Goal: Find specific page/section: Find specific page/section

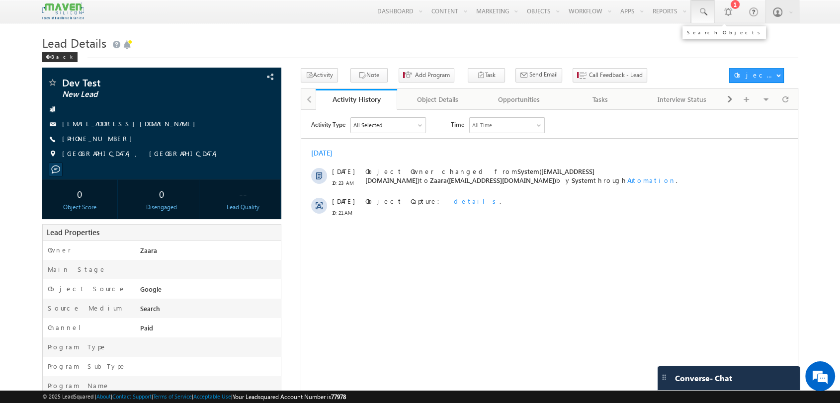
click at [707, 11] on span at bounding box center [703, 12] width 10 height 10
paste input "[PHONE_NUMBER]"
click at [713, 40] on input "[PHONE_NUMBER]" at bounding box center [763, 39] width 135 height 12
click at [708, 37] on input "[PHONE_NUMBER]" at bounding box center [763, 39] width 135 height 12
click at [711, 38] on input "[PHONE_NUMBER]" at bounding box center [763, 39] width 135 height 12
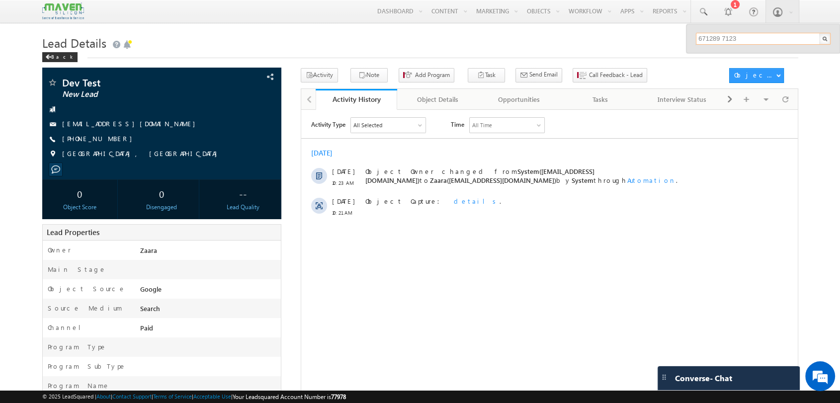
click at [723, 39] on input "671289 7123" at bounding box center [763, 39] width 135 height 12
type input "6712897123"
click at [746, 41] on input "6712897123" at bounding box center [763, 39] width 135 height 12
click at [721, 37] on input "text" at bounding box center [763, 39] width 135 height 12
paste input "6712897123"
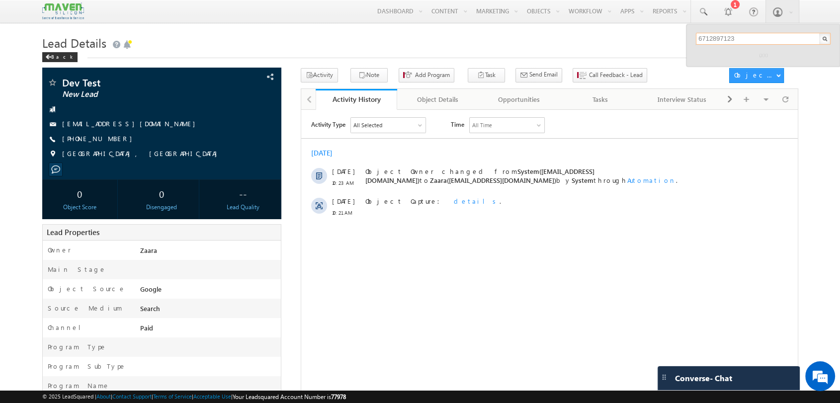
click at [719, 37] on input "6712897123" at bounding box center [763, 39] width 135 height 12
paste input "text"
type input "6712897123"
click at [49, 52] on h1 "Lead Details" at bounding box center [420, 41] width 756 height 19
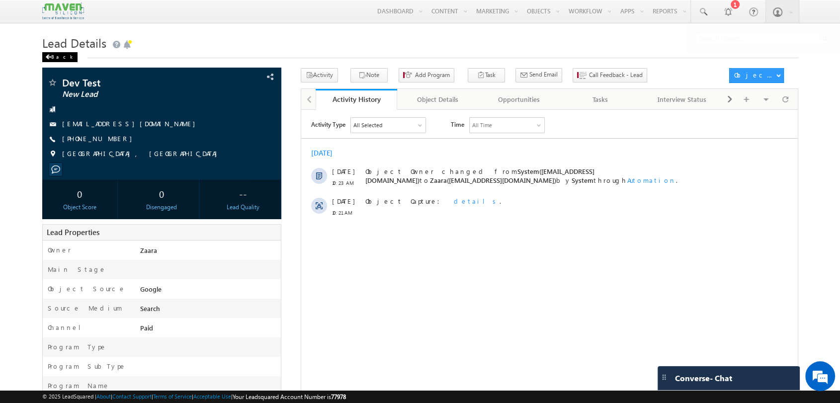
click at [53, 55] on div "Back" at bounding box center [59, 57] width 35 height 10
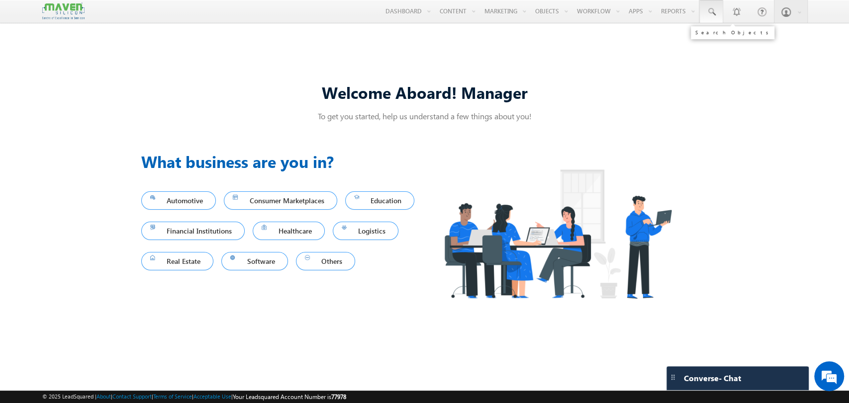
click at [708, 13] on span at bounding box center [711, 12] width 10 height 10
paste input "6712897123"
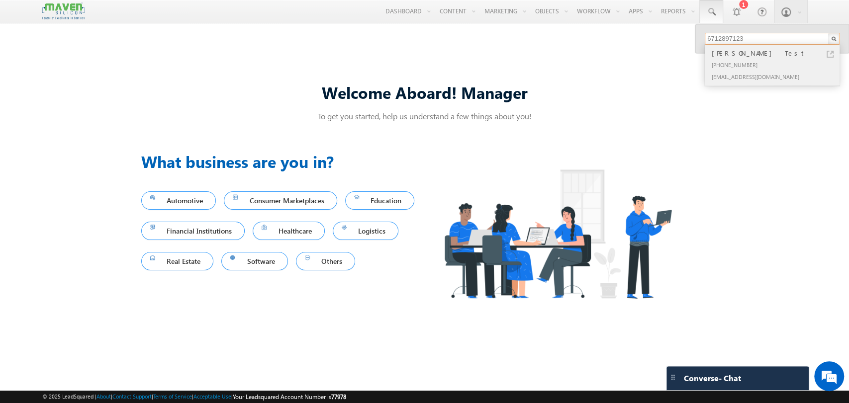
type input "6712897123"
click at [753, 58] on div "Raghu Test" at bounding box center [775, 53] width 133 height 11
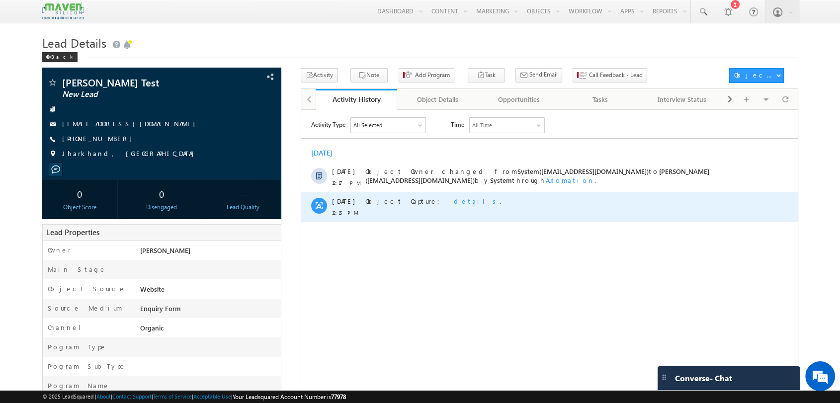
click at [453, 198] on span "details" at bounding box center [476, 200] width 46 height 8
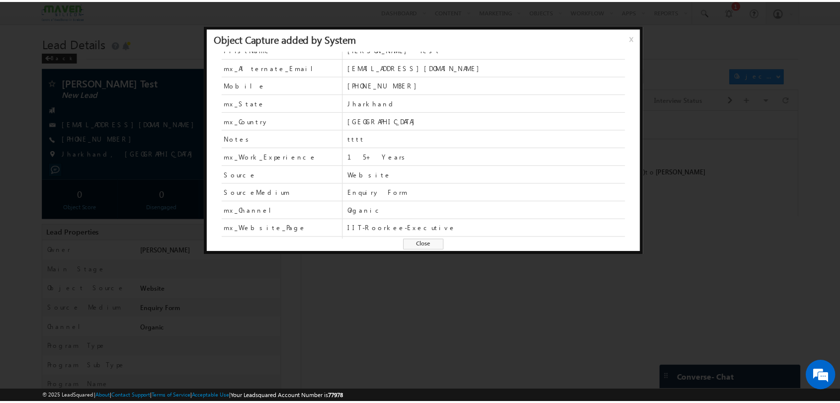
scroll to position [42, 0]
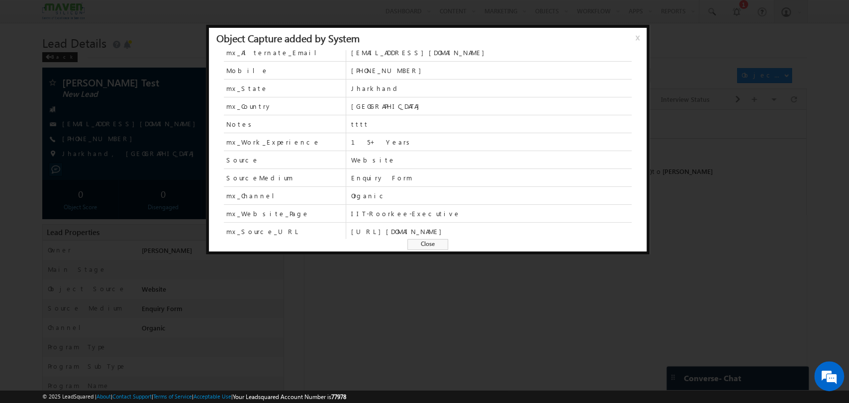
click at [438, 244] on span "Close" at bounding box center [427, 244] width 41 height 11
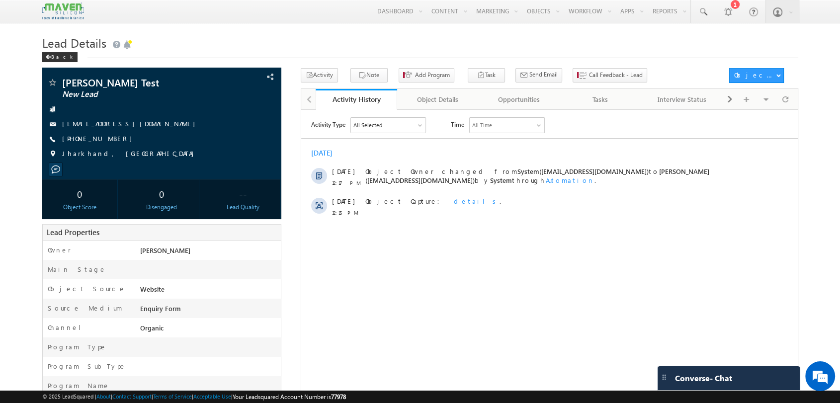
click at [458, 252] on div "Activity Type All Selected Select All Sales Activities 1 Sales Activity Opportu…" at bounding box center [549, 241] width 497 height 249
